Goal: Task Accomplishment & Management: Use online tool/utility

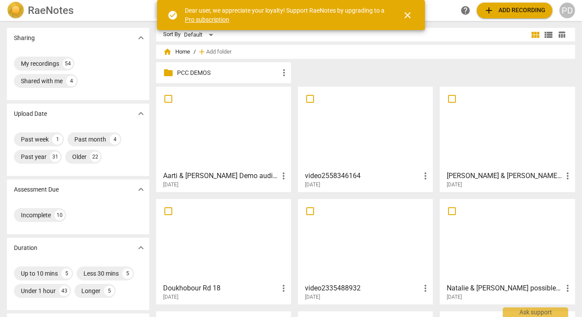
click at [203, 73] on p "PCC DEMOS" at bounding box center [228, 72] width 102 height 9
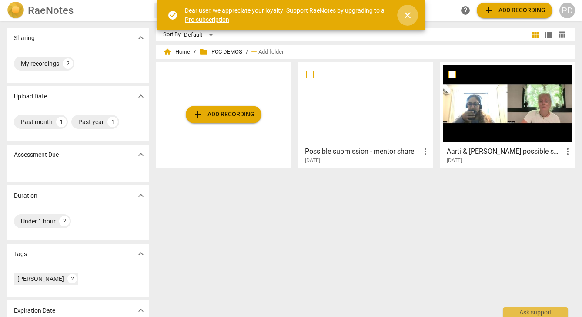
click at [407, 13] on span "close" at bounding box center [408, 15] width 10 height 10
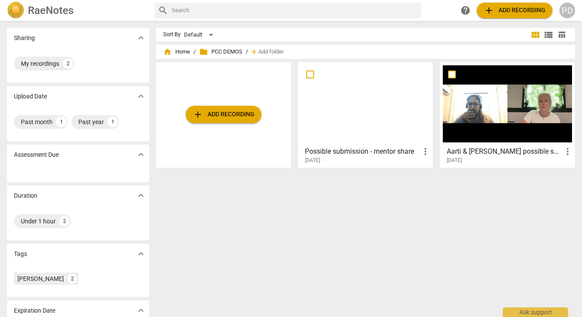
click at [511, 12] on span "add Add recording" at bounding box center [515, 10] width 62 height 10
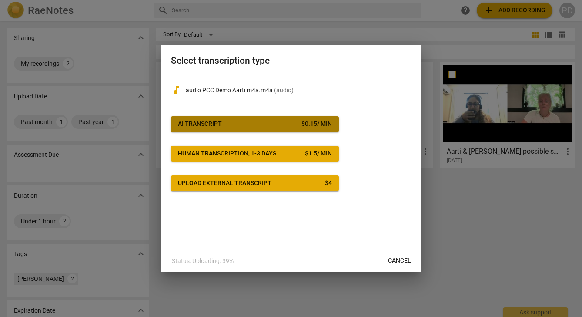
click at [230, 121] on span "AI Transcript $ 0.15 / min" at bounding box center [255, 124] width 154 height 9
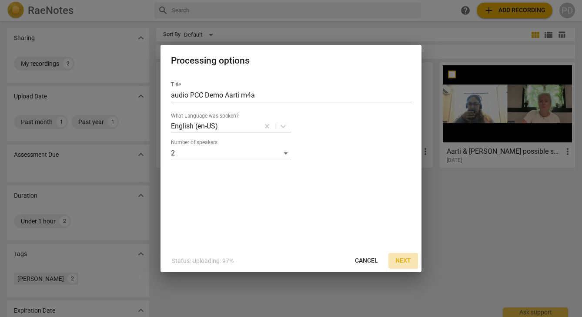
click at [403, 260] on span "Next" at bounding box center [404, 260] width 16 height 9
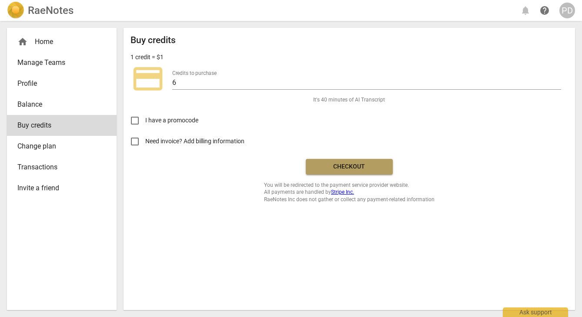
click at [374, 168] on span "Checkout" at bounding box center [349, 166] width 73 height 9
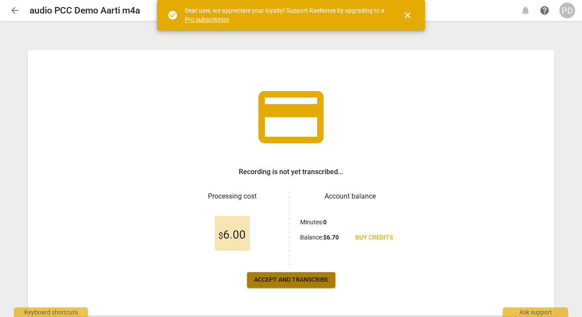
click at [299, 279] on span "Accept and transcribe" at bounding box center [291, 280] width 74 height 9
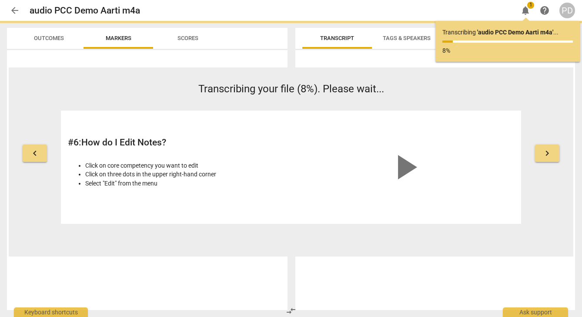
click at [488, 56] on div "Transcribing ' audio PCC Demo Aarti m4a ' ... 8%" at bounding box center [508, 41] width 144 height 41
click at [494, 93] on p "Transcribing your file (8%). Please wait..." at bounding box center [291, 88] width 460 height 15
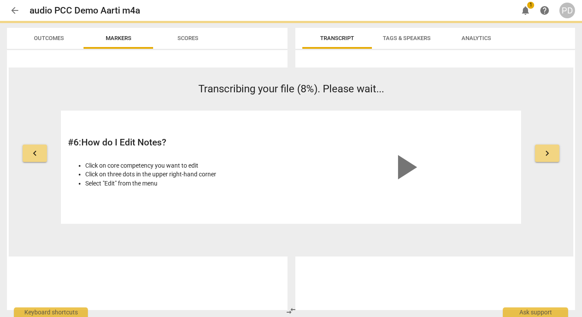
click at [452, 75] on div "keyboard_arrow_left Transcribing your file (8%). Please wait... # 6 : How do I …" at bounding box center [291, 161] width 565 height 189
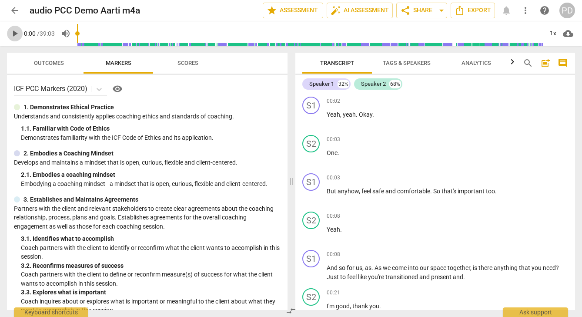
click at [13, 34] on span "play_arrow" at bounding box center [15, 33] width 10 height 10
click at [561, 267] on p "And so for us , as . As we come into our space together , is there anything tha…" at bounding box center [448, 272] width 242 height 18
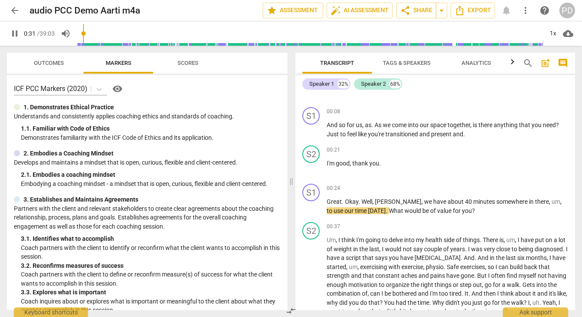
scroll to position [143, 0]
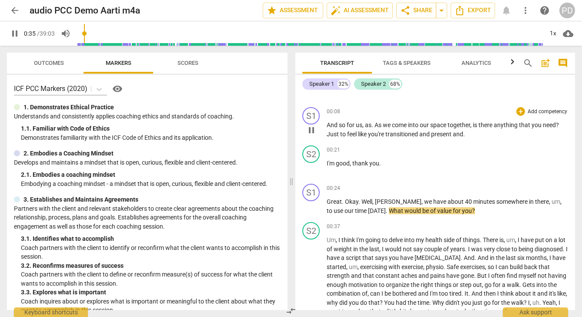
click at [561, 123] on p "And so for us , as . As we come into our space together , is there anything tha…" at bounding box center [448, 130] width 242 height 18
type input "38"
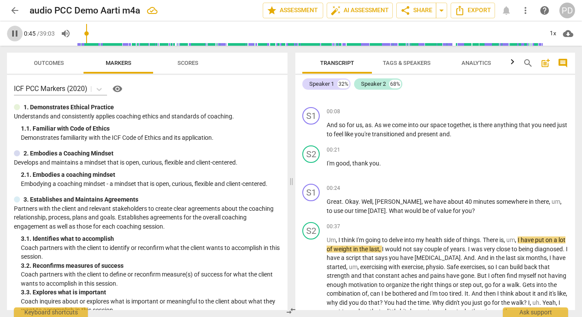
click at [13, 33] on span "pause" at bounding box center [15, 33] width 10 height 10
type input "46"
click at [13, 8] on span "arrow_back" at bounding box center [15, 10] width 10 height 10
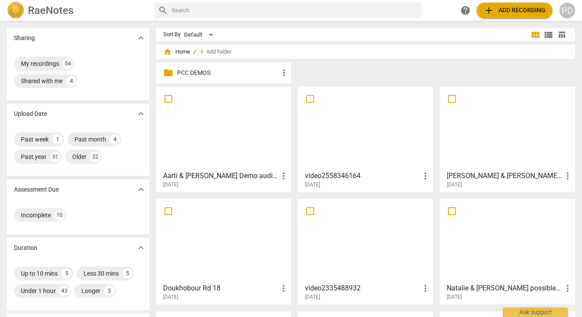
click at [214, 73] on p "PCC DEMOS" at bounding box center [228, 72] width 102 height 9
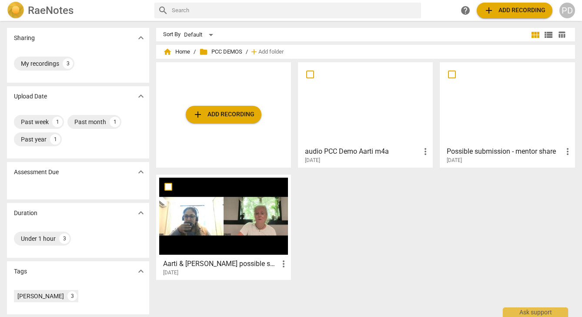
click at [370, 126] on div at bounding box center [365, 103] width 129 height 77
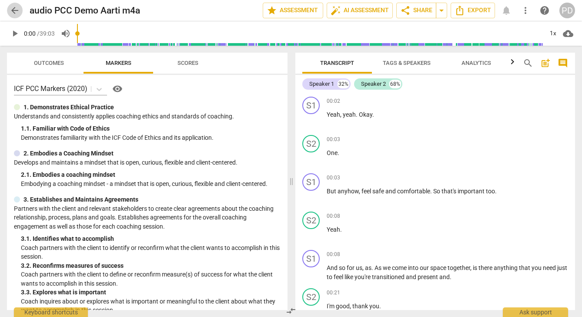
click at [13, 9] on span "arrow_back" at bounding box center [15, 10] width 10 height 10
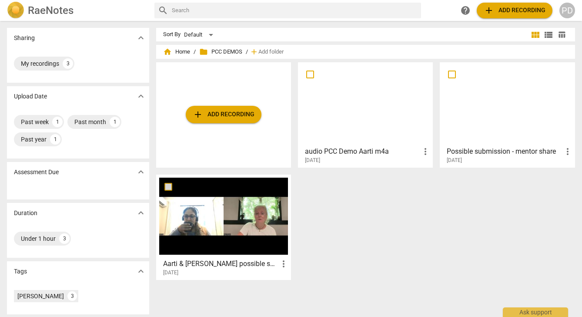
click at [168, 188] on input "checkbox" at bounding box center [168, 186] width 18 height 10
checkbox input "false"
click at [551, 51] on span "Delete" at bounding box center [552, 51] width 18 height 7
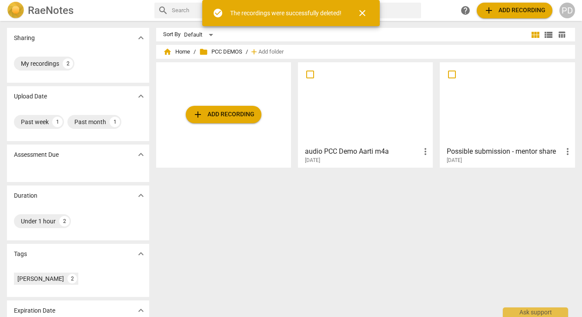
click at [253, 231] on div "Sort By Default view_module view_list table_chart home Home / folder PCC DEMOS …" at bounding box center [369, 169] width 427 height 282
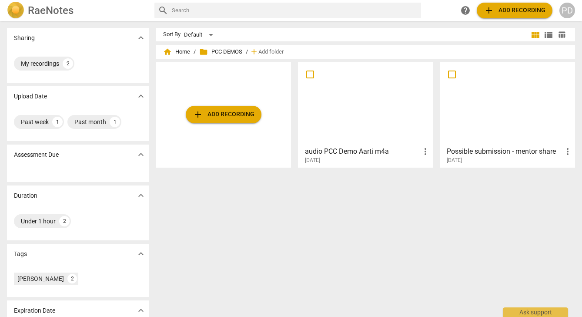
click at [506, 161] on div "[DATE]" at bounding box center [510, 160] width 126 height 7
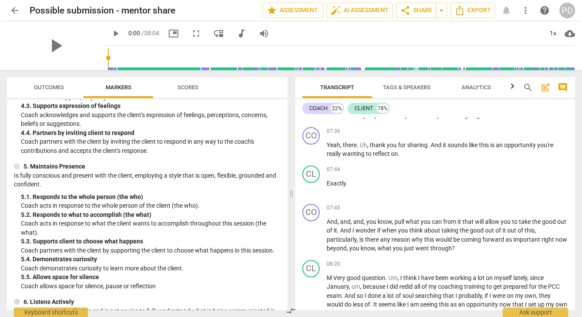
scroll to position [347, 0]
drag, startPoint x: 575, startPoint y: 146, endPoint x: 575, endPoint y: 151, distance: 5.7
click at [575, 151] on div "CO play_arrow pause 00:00 + Add competency keyboard_arrow_right Okay . And so w…" at bounding box center [436, 214] width 280 height 192
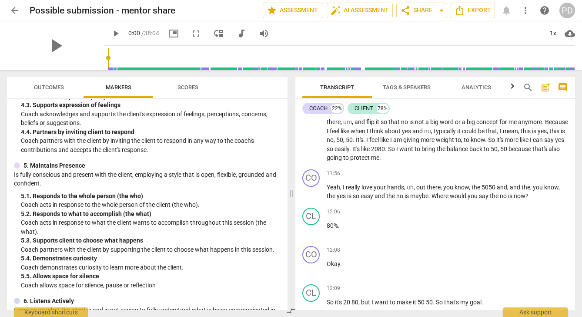
scroll to position [1110, 0]
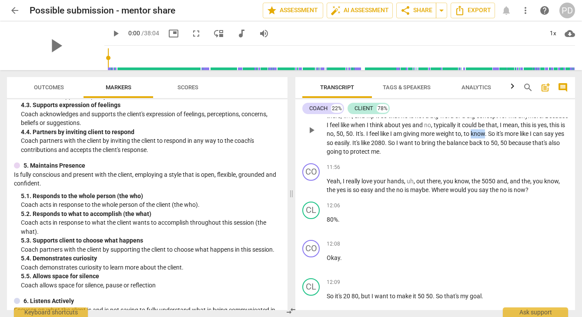
drag, startPoint x: 517, startPoint y: 133, endPoint x: 503, endPoint y: 133, distance: 14.8
click at [503, 134] on p "Um , having explored why it is difficult for me to say no , maybe understand th…" at bounding box center [448, 130] width 242 height 54
click at [377, 142] on span "2080" at bounding box center [370, 142] width 14 height 7
drag, startPoint x: 540, startPoint y: 142, endPoint x: 535, endPoint y: 142, distance: 4.8
click at [535, 142] on p "Um , having explored why it is difficult for me to say no , maybe understand th…" at bounding box center [448, 130] width 242 height 54
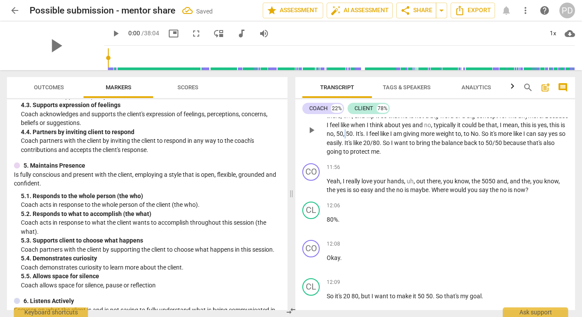
click at [373, 134] on p "Um , having explored why it is difficult for me to say no , maybe understand th…" at bounding box center [448, 130] width 242 height 54
click at [547, 128] on span "," at bounding box center [548, 124] width 3 height 7
click at [353, 134] on span "," at bounding box center [352, 133] width 3 height 7
click at [414, 181] on span "," at bounding box center [415, 181] width 3 height 7
click at [479, 181] on span "5050" at bounding box center [479, 181] width 15 height 7
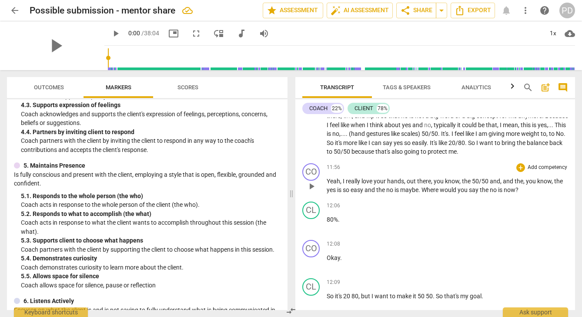
click at [365, 190] on span "easy" at bounding box center [358, 189] width 14 height 7
click at [429, 190] on span "." at bounding box center [427, 189] width 3 height 7
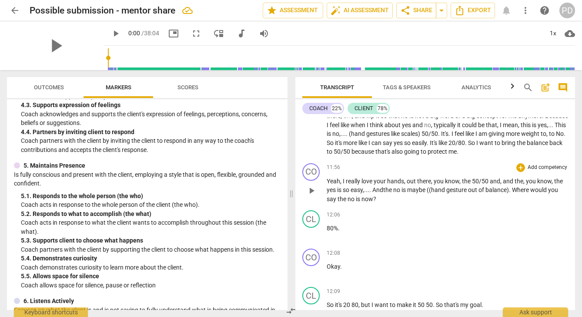
click at [509, 189] on span "maybe ((hand gesture out of balance)" at bounding box center [458, 189] width 102 height 7
click at [510, 189] on span "maybe ((hand gesture out of balance) to reflect 20/80)" at bounding box center [480, 189] width 147 height 7
click at [432, 189] on span "maybe ((hand gesture out of balance to reflect 20/80)" at bounding box center [479, 189] width 145 height 7
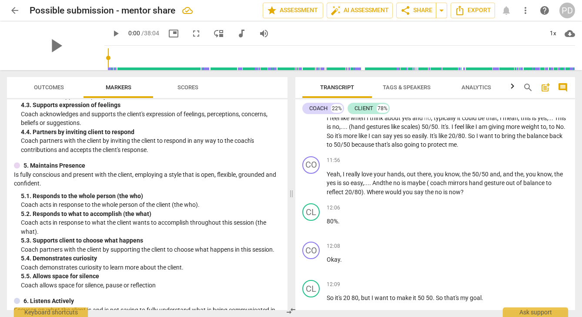
scroll to position [1211, 0]
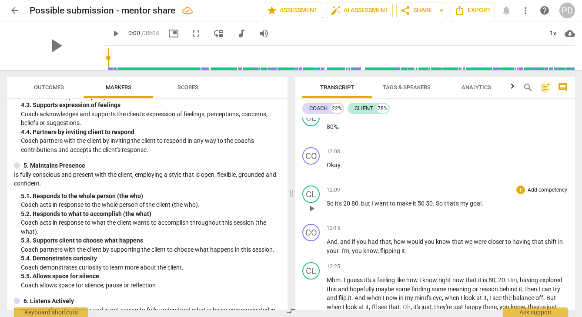
click at [353, 203] on span "80" at bounding box center [355, 203] width 7 height 7
click at [363, 203] on span "," at bounding box center [361, 203] width 3 height 7
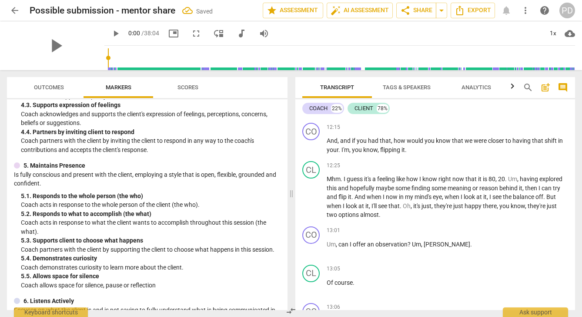
scroll to position [1319, 0]
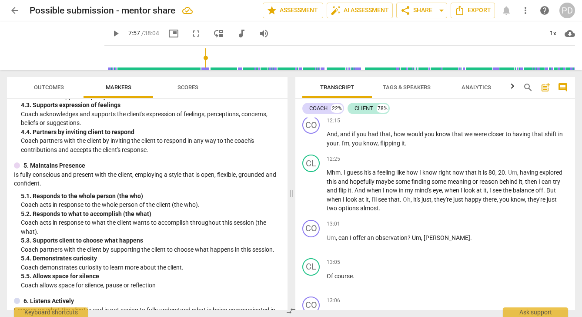
click at [197, 67] on input "range" at bounding box center [341, 58] width 467 height 28
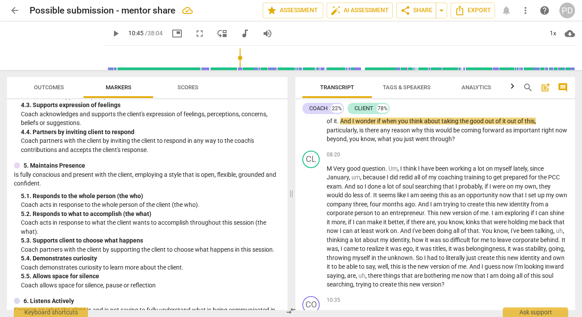
click at [232, 65] on input "range" at bounding box center [341, 58] width 467 height 28
click at [249, 63] on input "range" at bounding box center [341, 58] width 467 height 28
click at [246, 68] on input "range" at bounding box center [341, 58] width 467 height 28
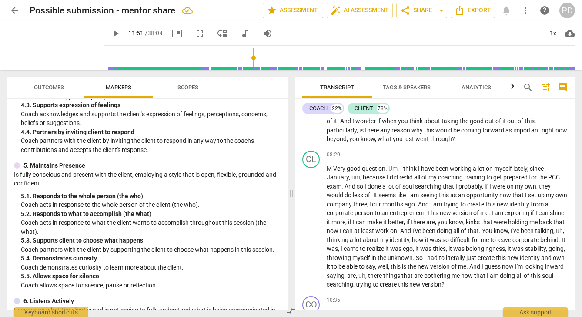
scroll to position [1131, 0]
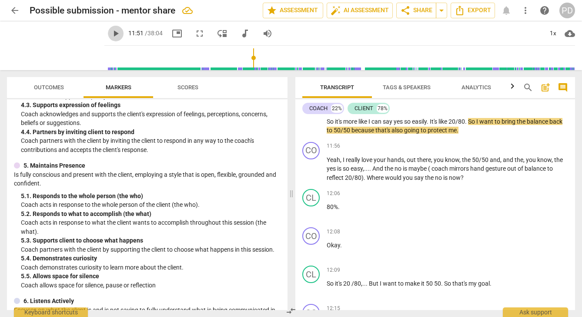
click at [111, 34] on span "play_arrow" at bounding box center [116, 33] width 10 height 10
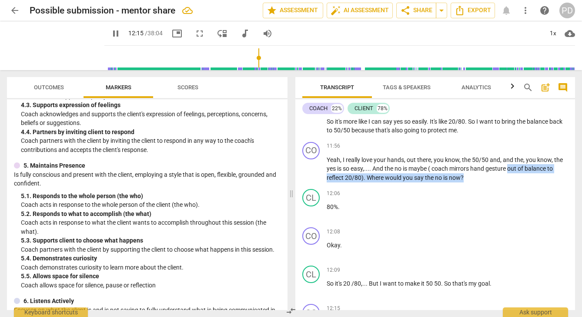
scroll to position [1332, 0]
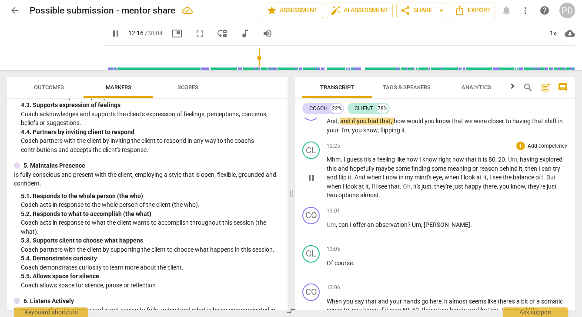
drag, startPoint x: 509, startPoint y: 168, endPoint x: 524, endPoint y: 167, distance: 15.3
click at [524, 167] on div "CO play_arrow pause 00:00 + Add competency keyboard_arrow_right Okay . And so w…" at bounding box center [436, 214] width 280 height 192
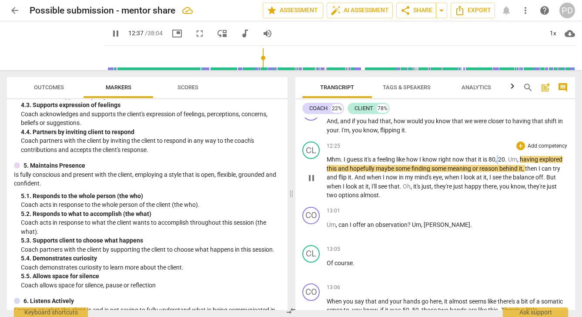
click at [499, 160] on p "Mhm . I guess it's a feeling like how I know right now that it is 80 , 20 . Um …" at bounding box center [448, 177] width 242 height 45
type input "759"
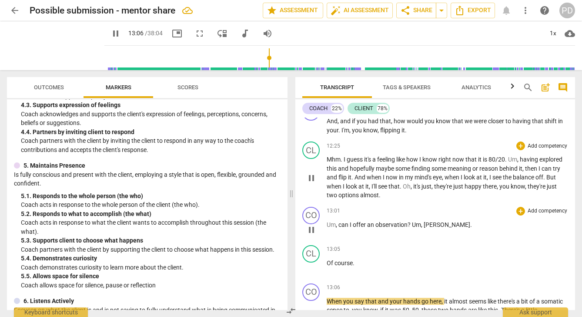
click at [337, 225] on span "," at bounding box center [337, 224] width 3 height 7
type input "788"
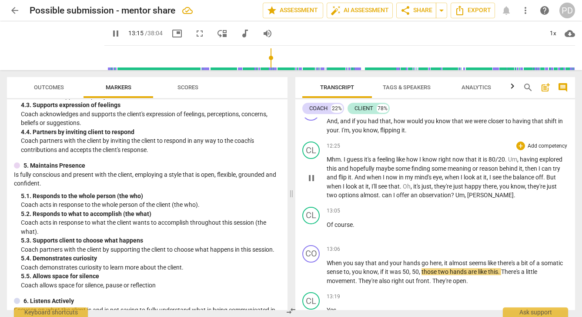
click at [393, 195] on span "can" at bounding box center [387, 195] width 11 height 7
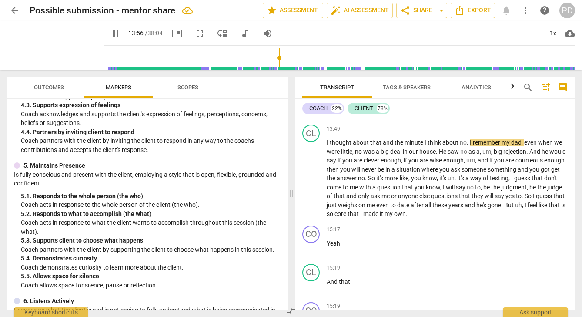
scroll to position [1691, 0]
click at [111, 32] on span "pause" at bounding box center [116, 33] width 10 height 10
type input "858"
